Goal: Transaction & Acquisition: Purchase product/service

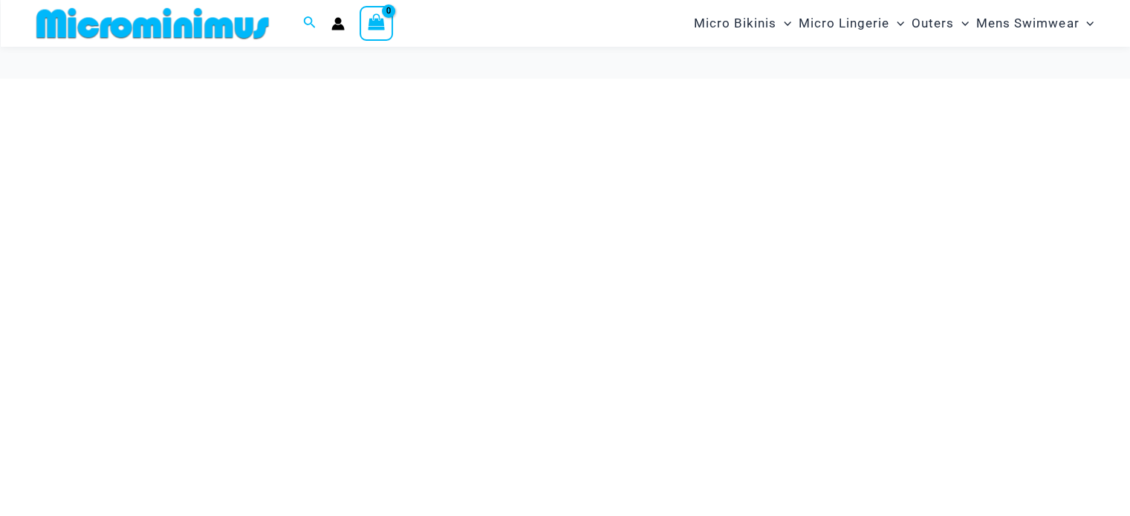
scroll to position [59, 0]
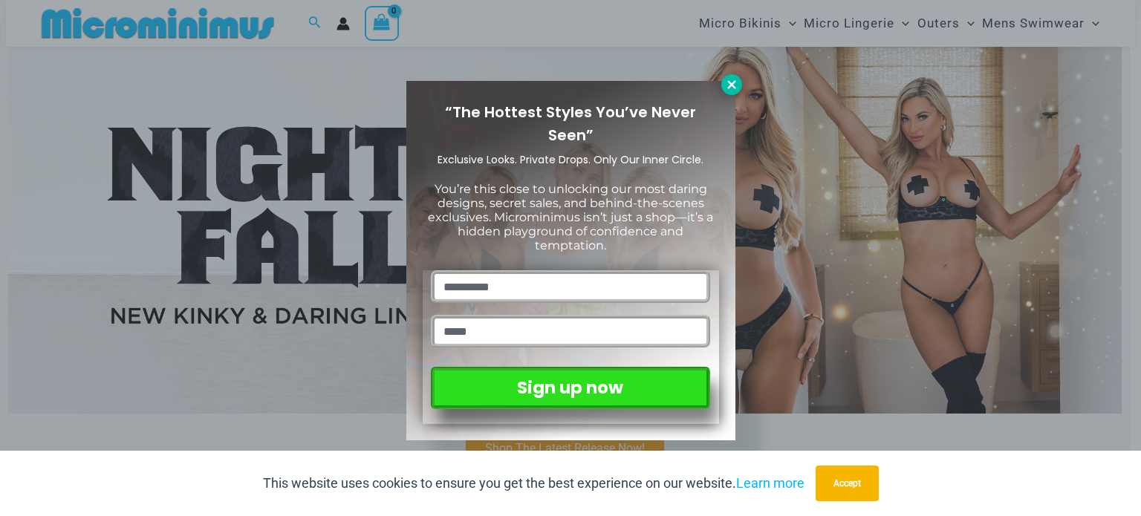
click at [737, 85] on icon at bounding box center [731, 84] width 13 height 13
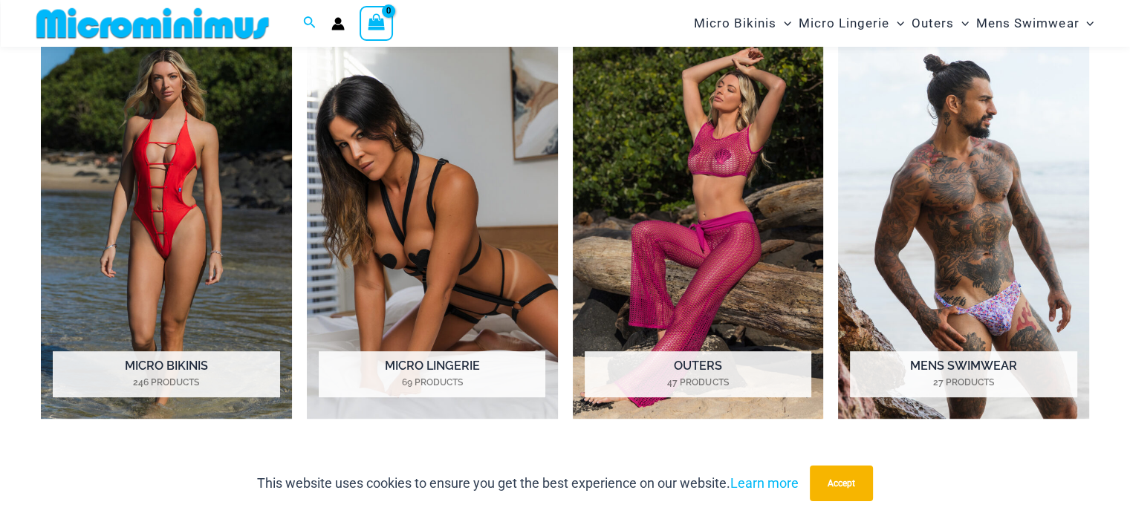
scroll to position [703, 0]
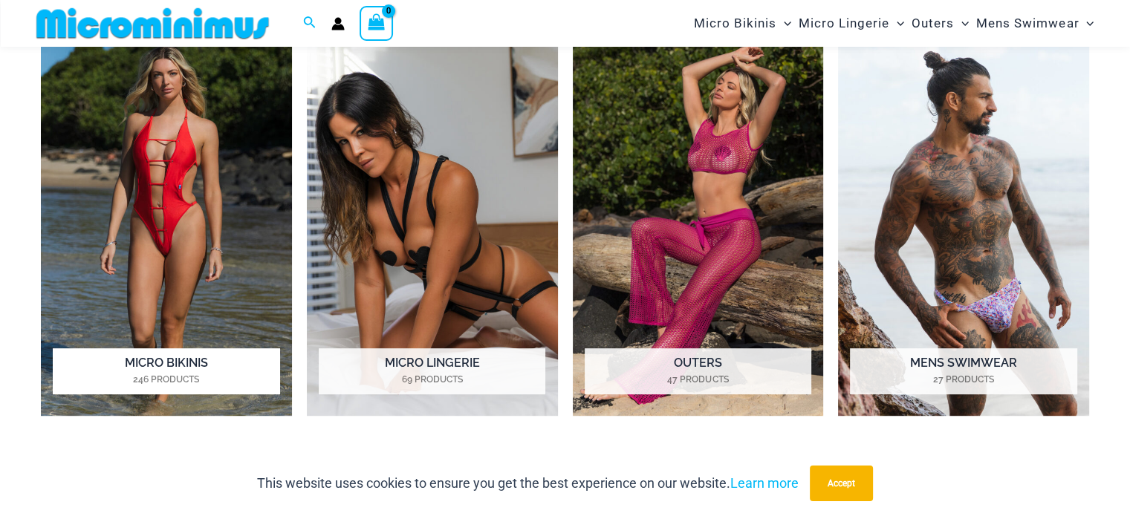
click at [209, 227] on img "Visit product category Micro Bikinis" at bounding box center [166, 222] width 251 height 387
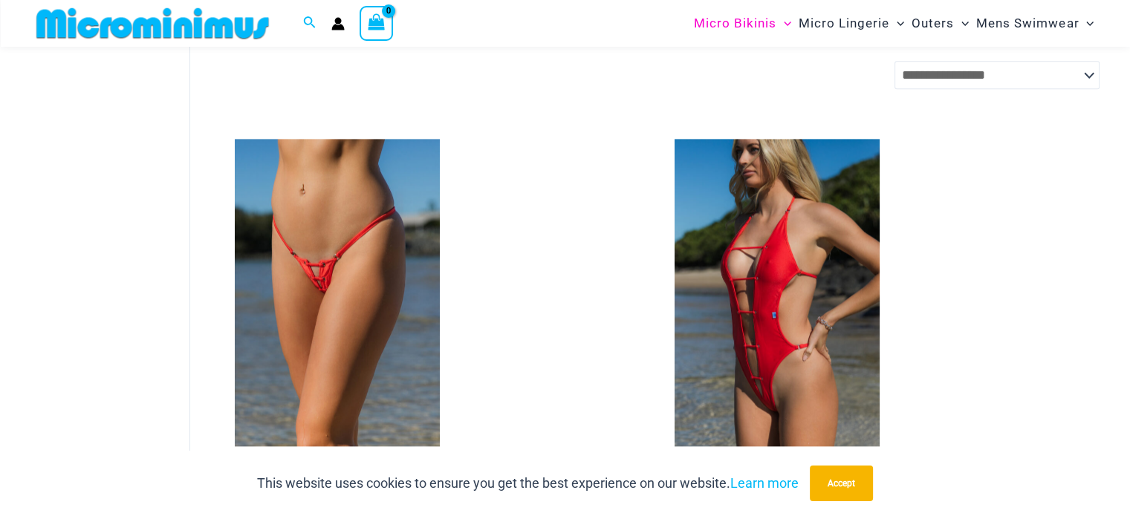
scroll to position [1755, 0]
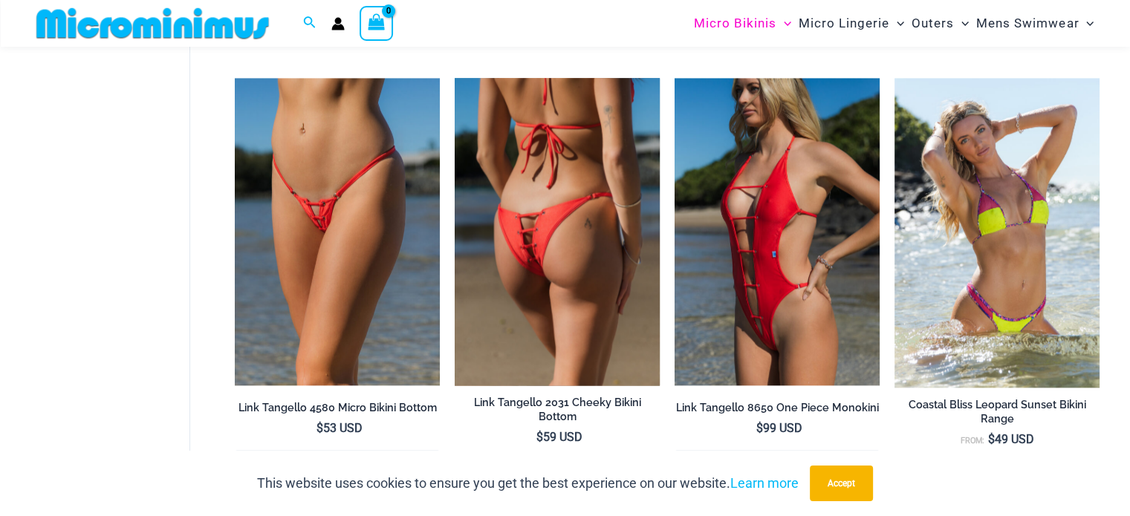
click at [572, 286] on img at bounding box center [557, 231] width 205 height 307
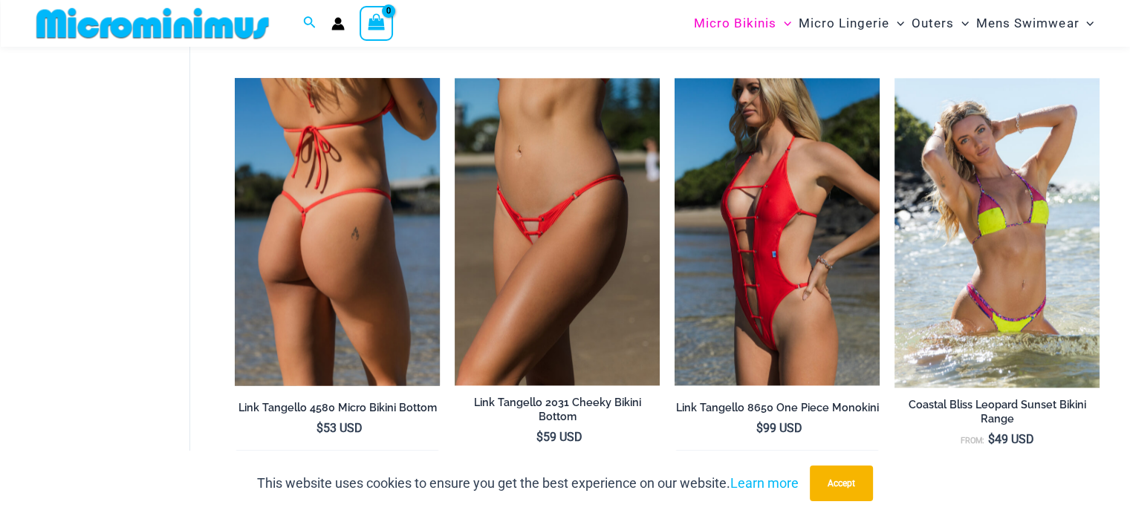
click at [292, 158] on img at bounding box center [337, 231] width 205 height 307
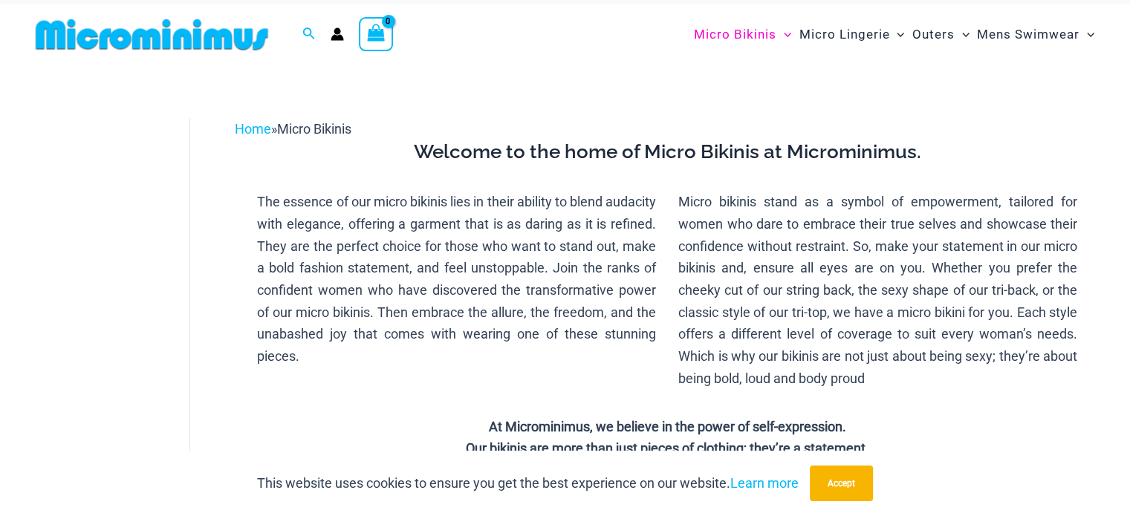
scroll to position [0, 0]
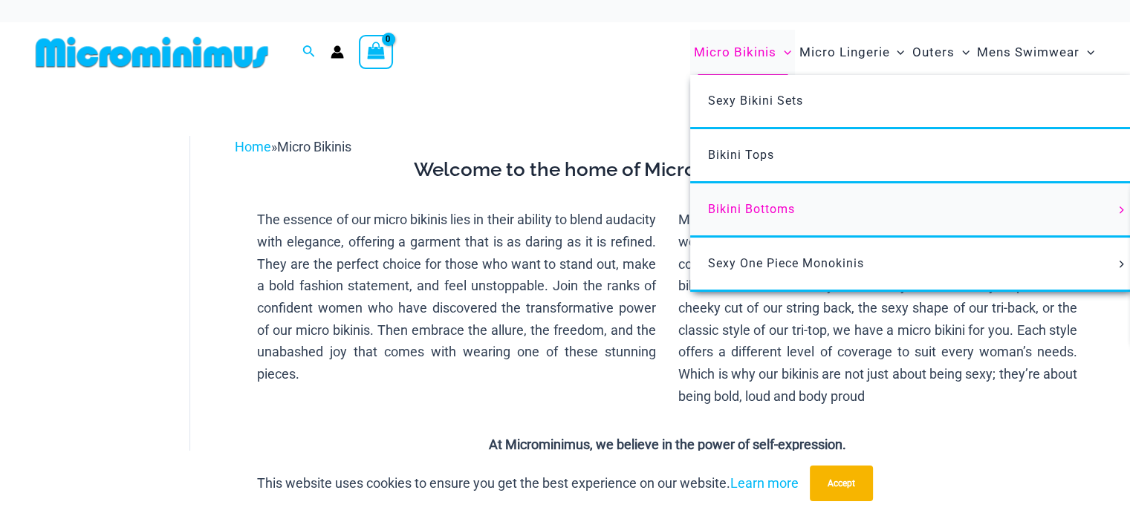
click at [762, 209] on span "Bikini Bottoms" at bounding box center [751, 209] width 87 height 14
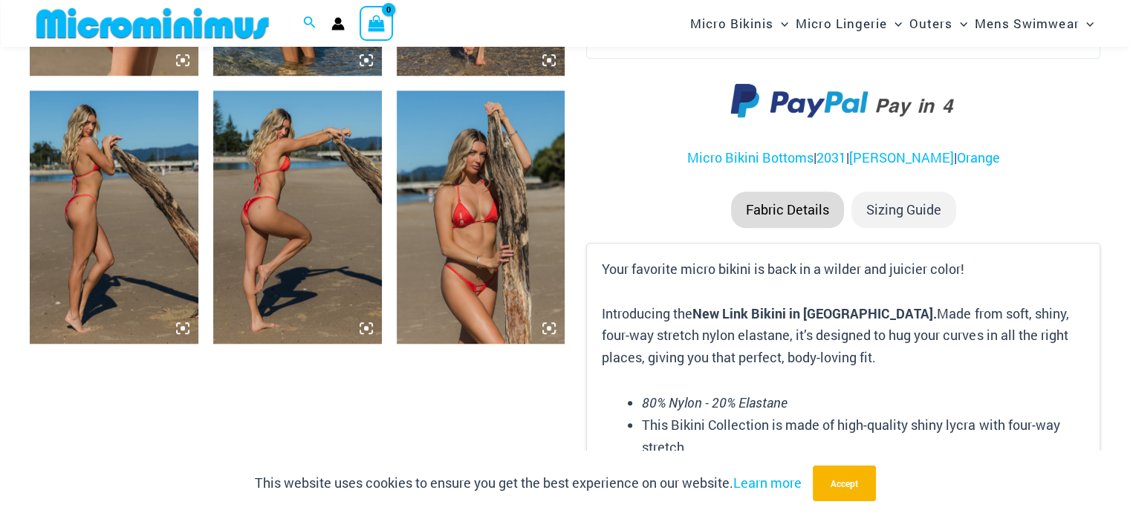
scroll to position [1129, 0]
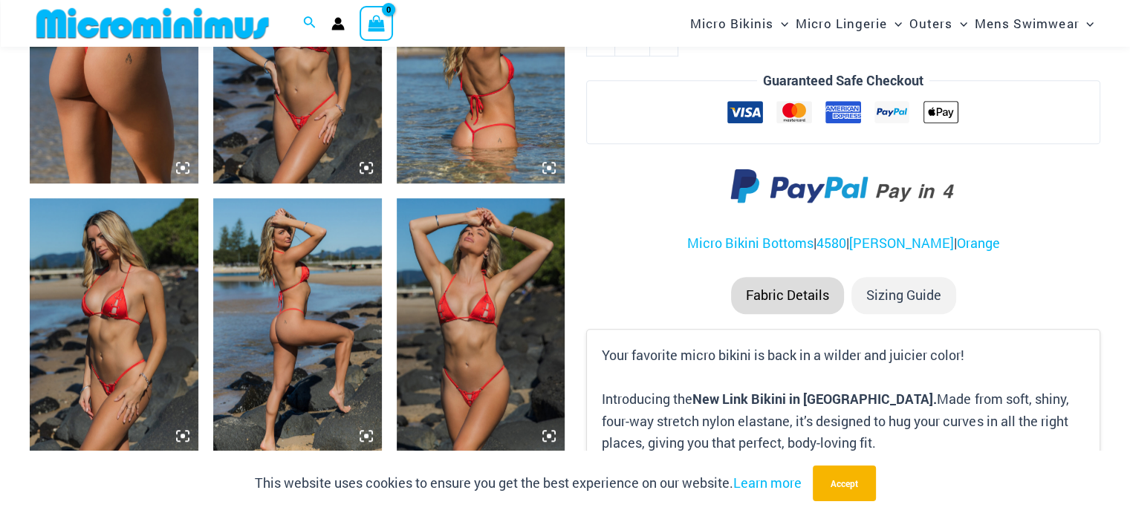
scroll to position [1070, 0]
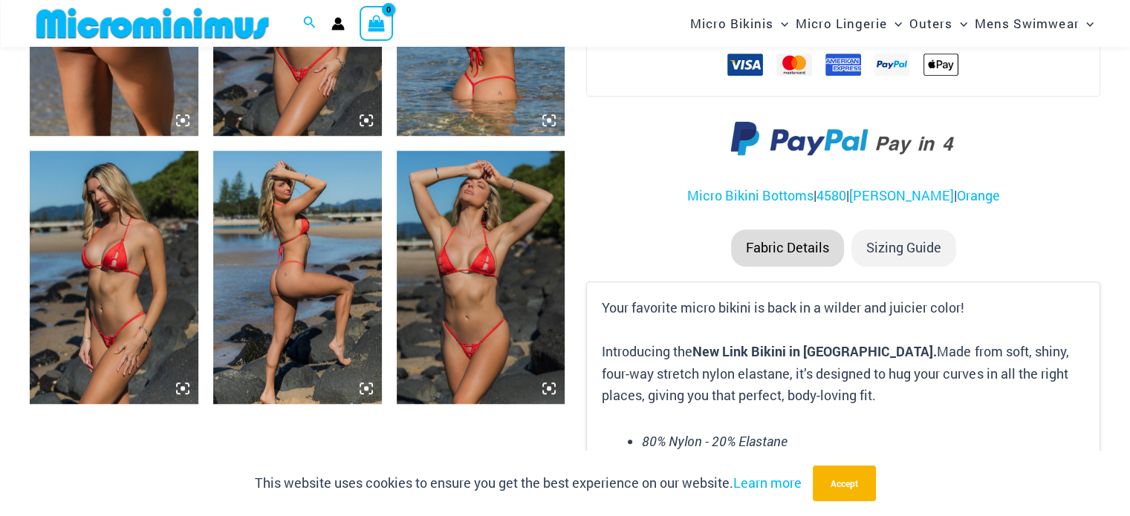
click at [472, 325] on img at bounding box center [481, 277] width 169 height 253
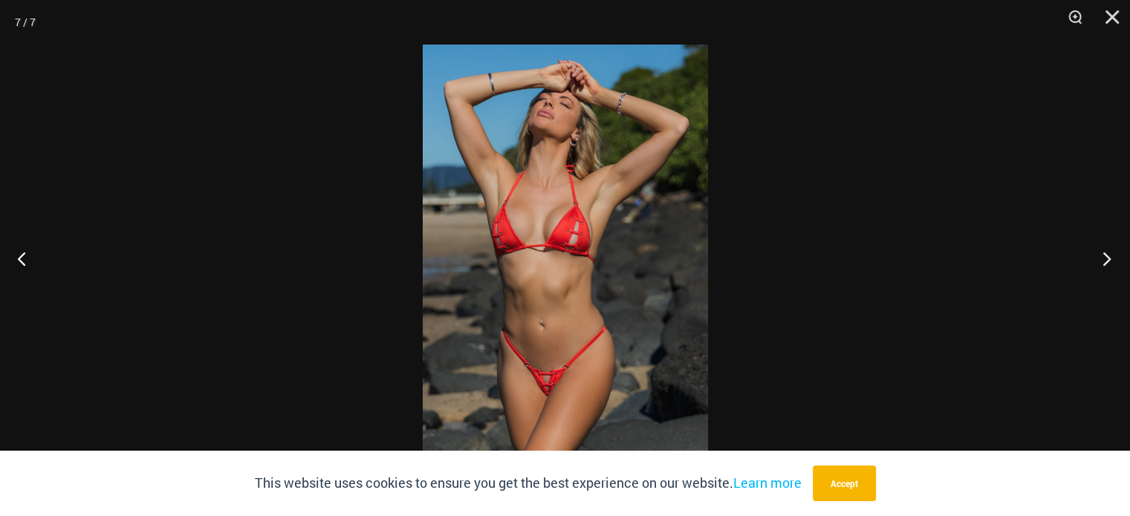
click at [1107, 263] on button "Next" at bounding box center [1102, 258] width 56 height 74
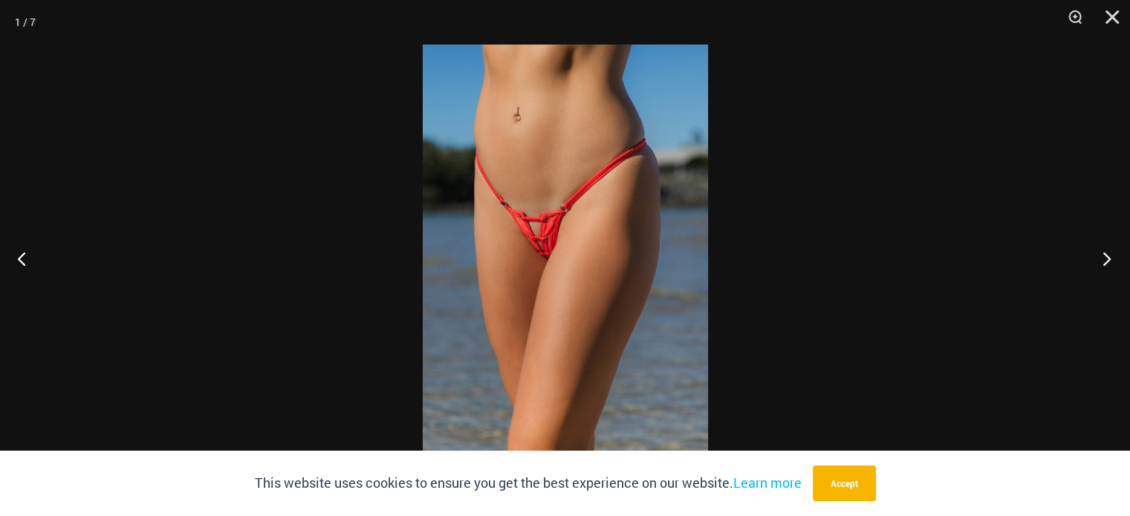
click at [1107, 263] on button "Next" at bounding box center [1102, 258] width 56 height 74
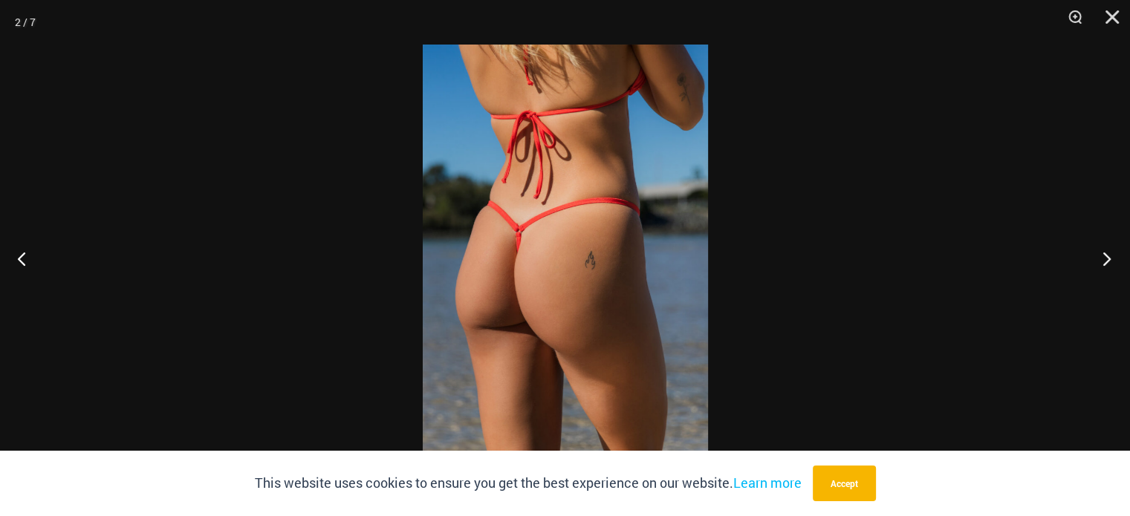
click at [1107, 263] on button "Next" at bounding box center [1102, 258] width 56 height 74
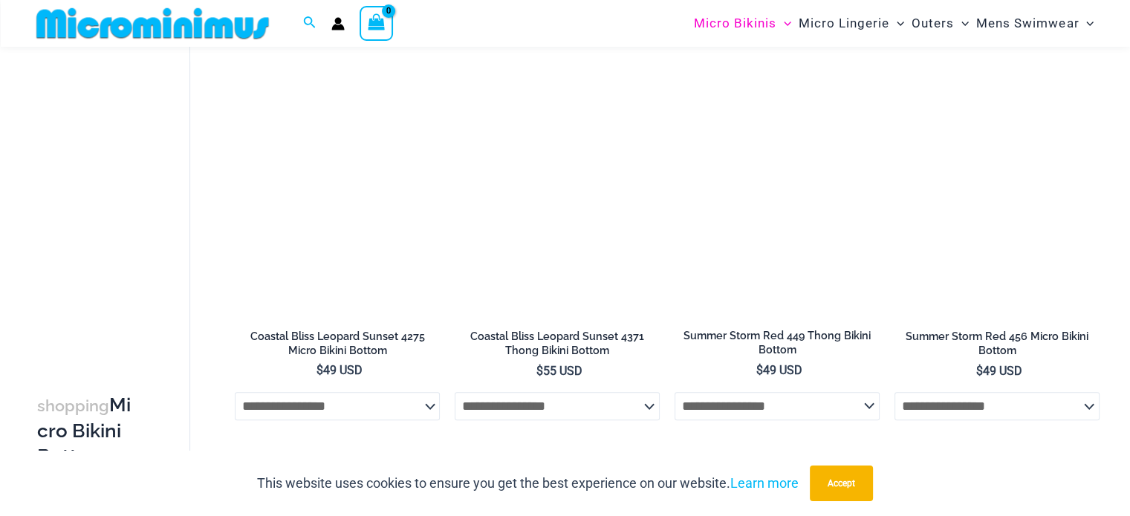
scroll to position [1331, 0]
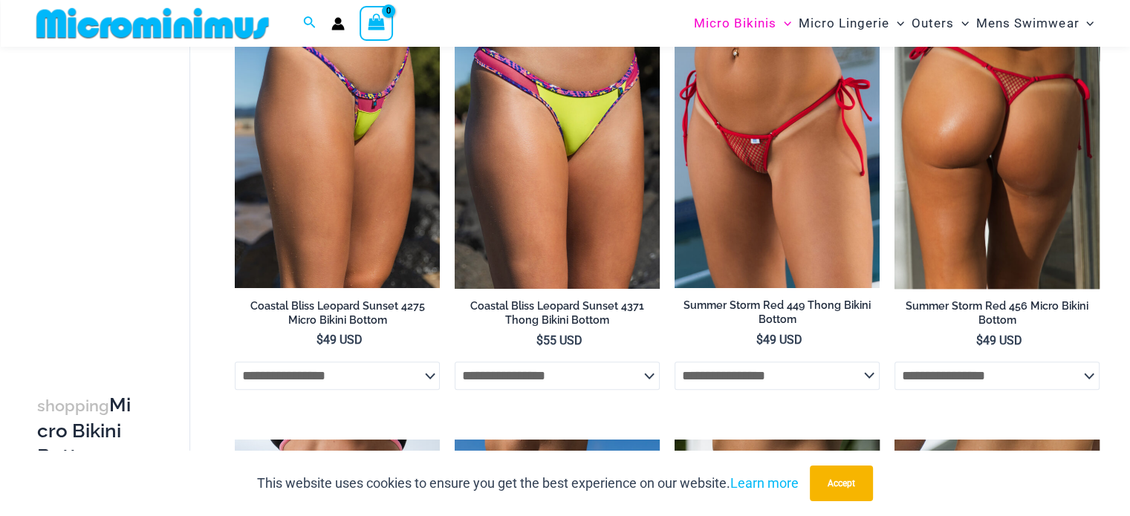
click at [977, 186] on img at bounding box center [996, 134] width 205 height 307
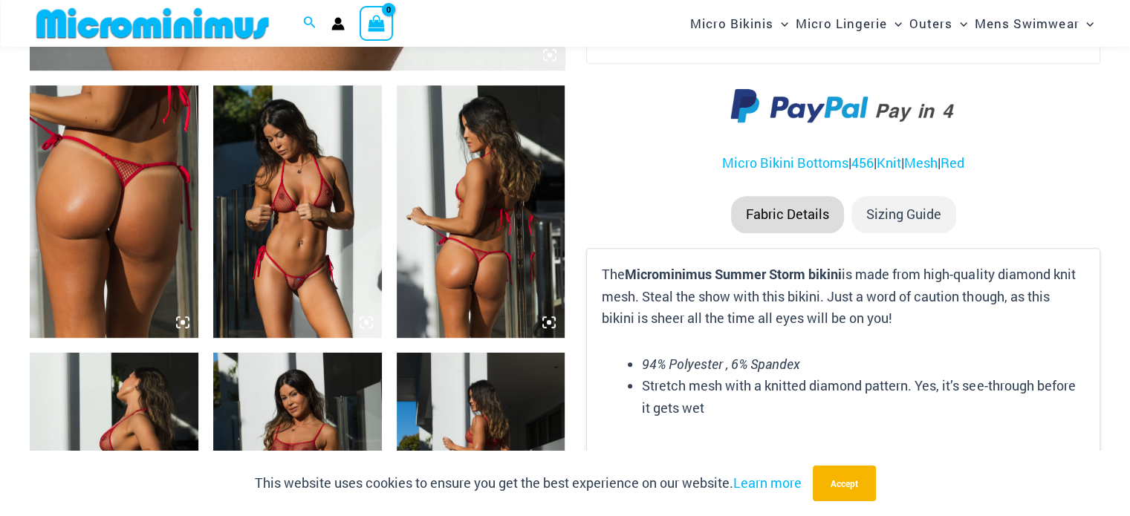
scroll to position [893, 0]
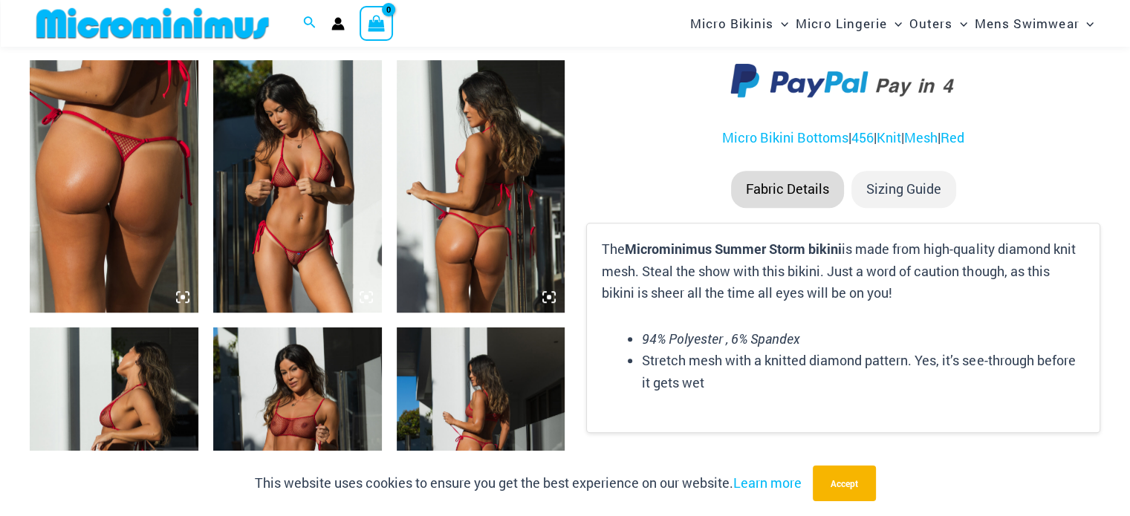
click at [257, 228] on img at bounding box center [297, 186] width 169 height 253
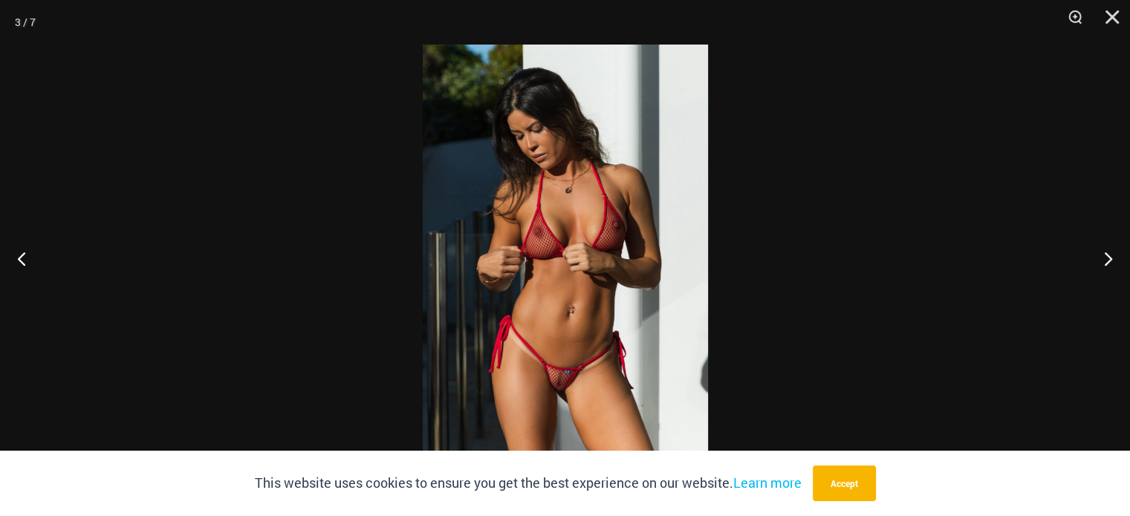
click at [562, 409] on img at bounding box center [565, 258] width 285 height 427
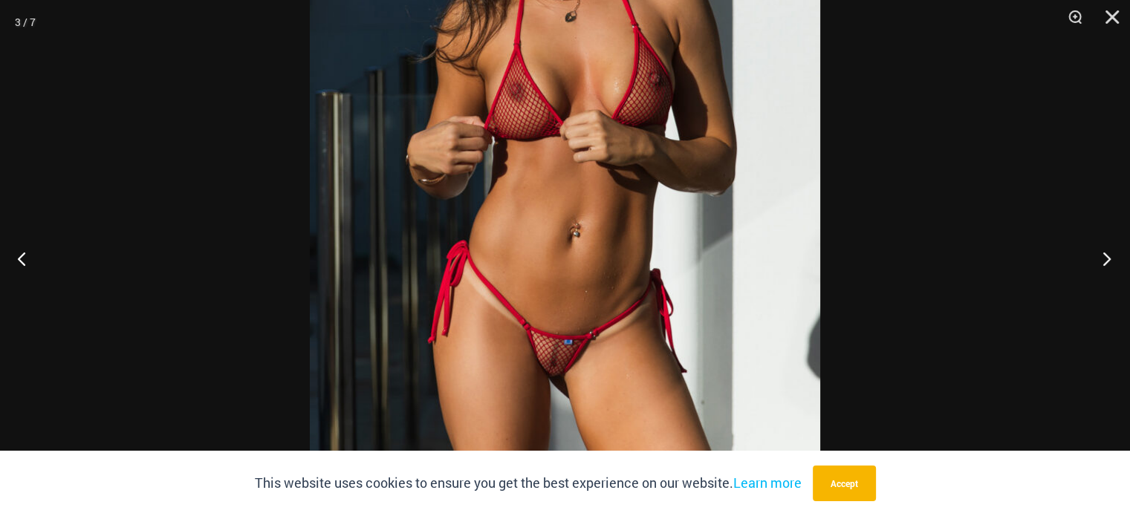
click at [1105, 255] on button "Next" at bounding box center [1102, 258] width 56 height 74
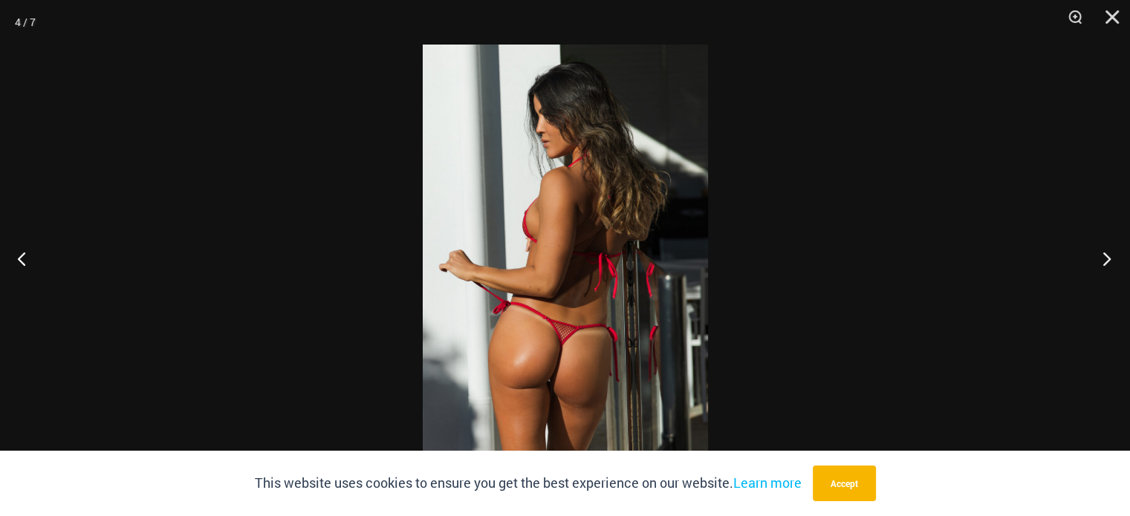
click at [1105, 255] on button "Next" at bounding box center [1102, 258] width 56 height 74
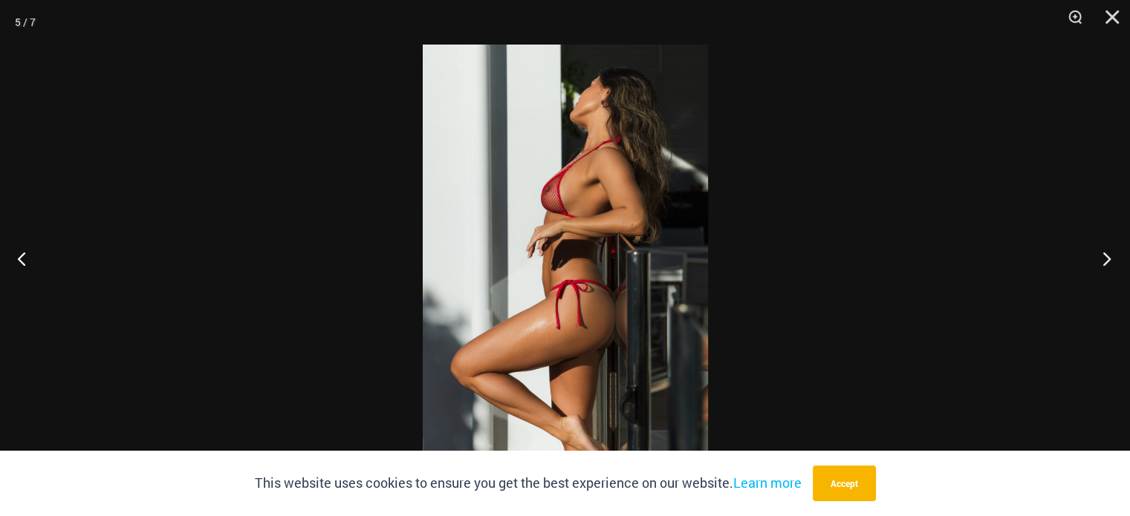
click at [1105, 255] on button "Next" at bounding box center [1102, 258] width 56 height 74
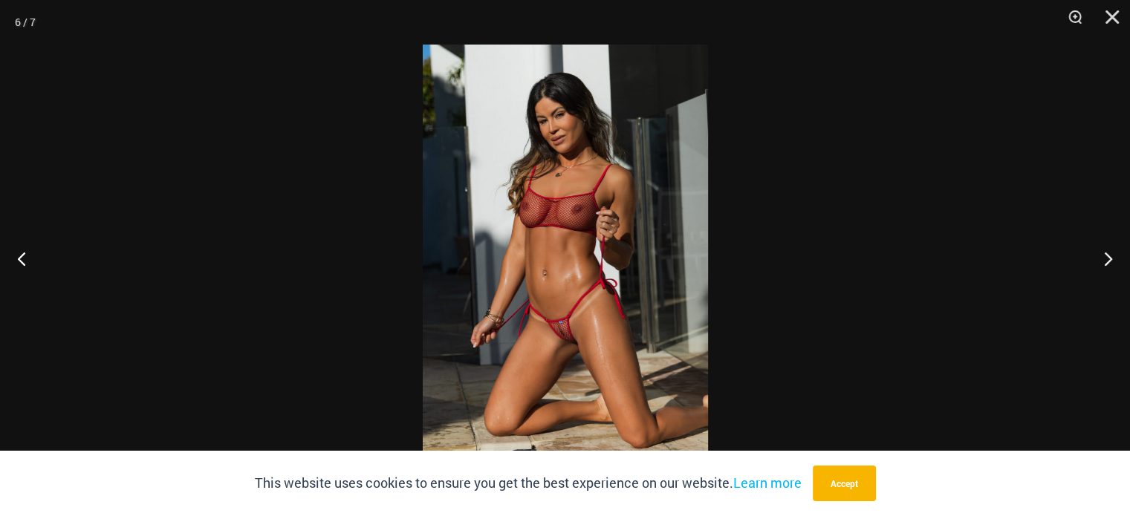
click at [561, 375] on img at bounding box center [565, 258] width 285 height 427
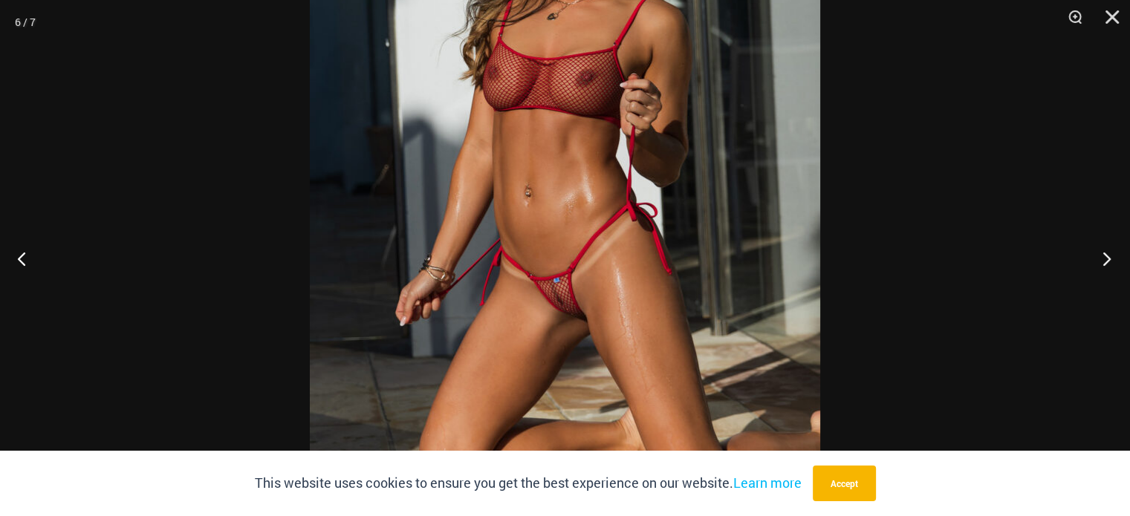
click at [1104, 260] on button "Next" at bounding box center [1102, 258] width 56 height 74
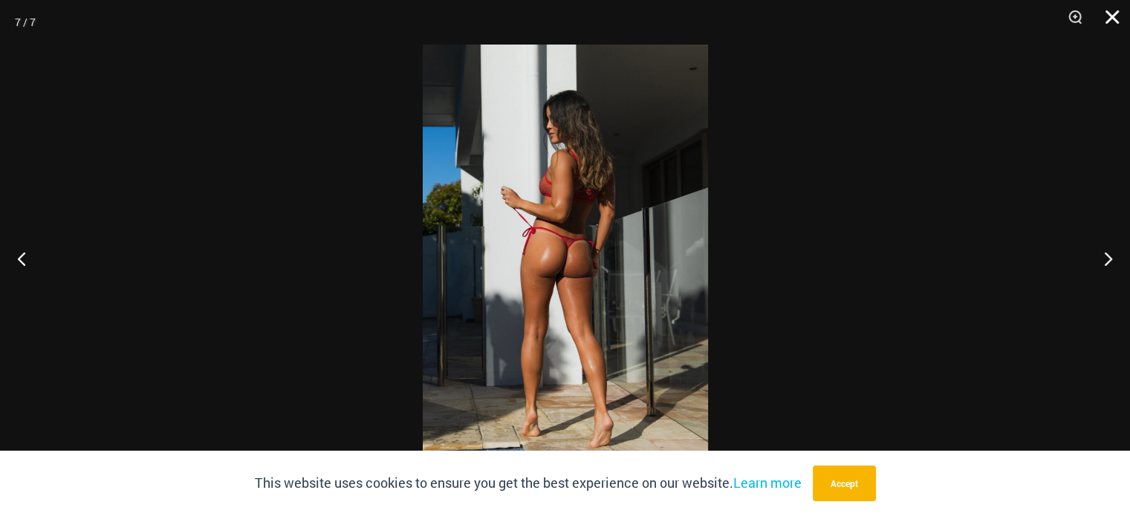
click at [1112, 19] on button "Close" at bounding box center [1106, 22] width 37 height 45
